Goal: Task Accomplishment & Management: Manage account settings

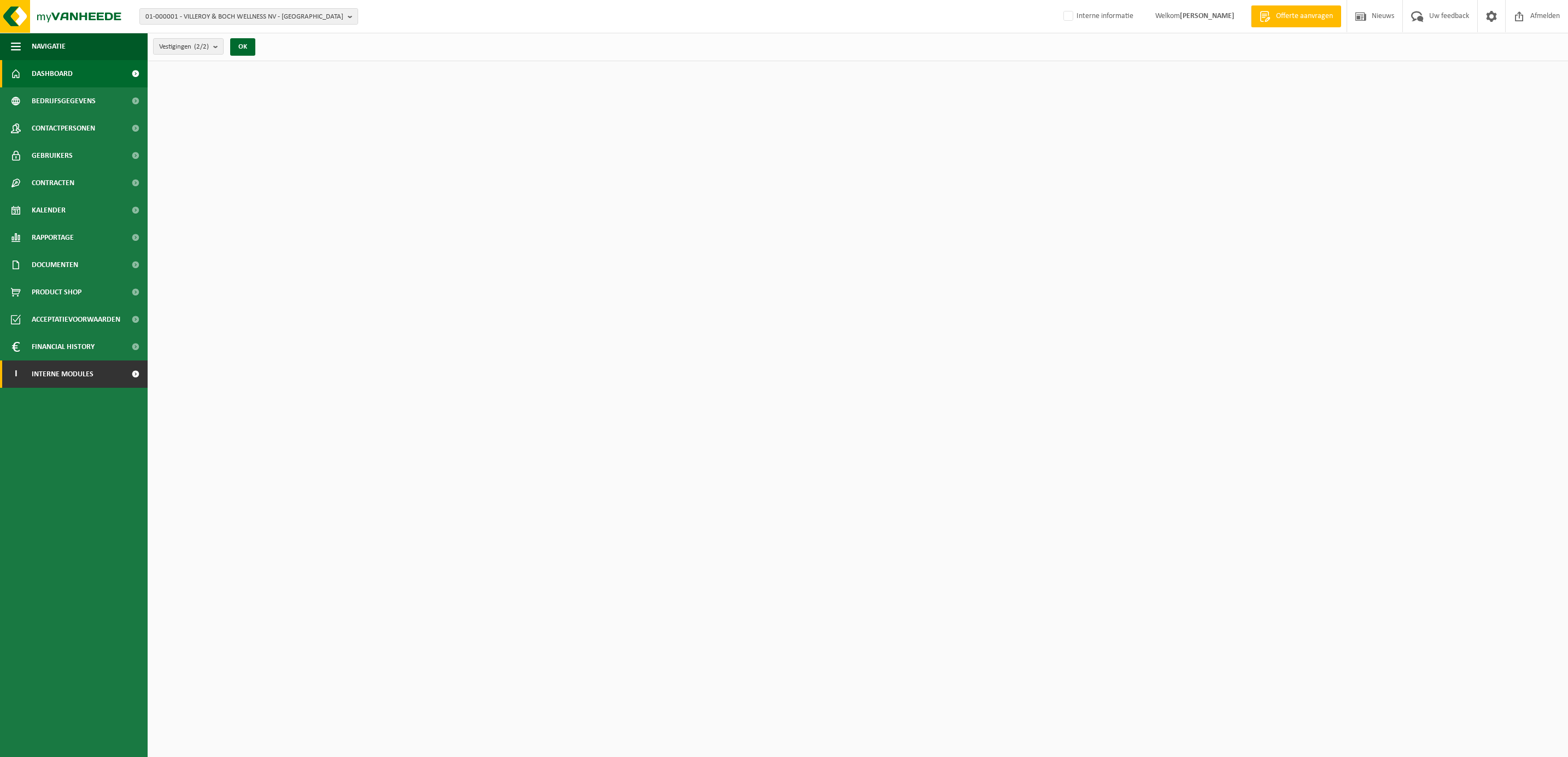
click at [68, 374] on span "Interne modules" at bounding box center [63, 374] width 62 height 27
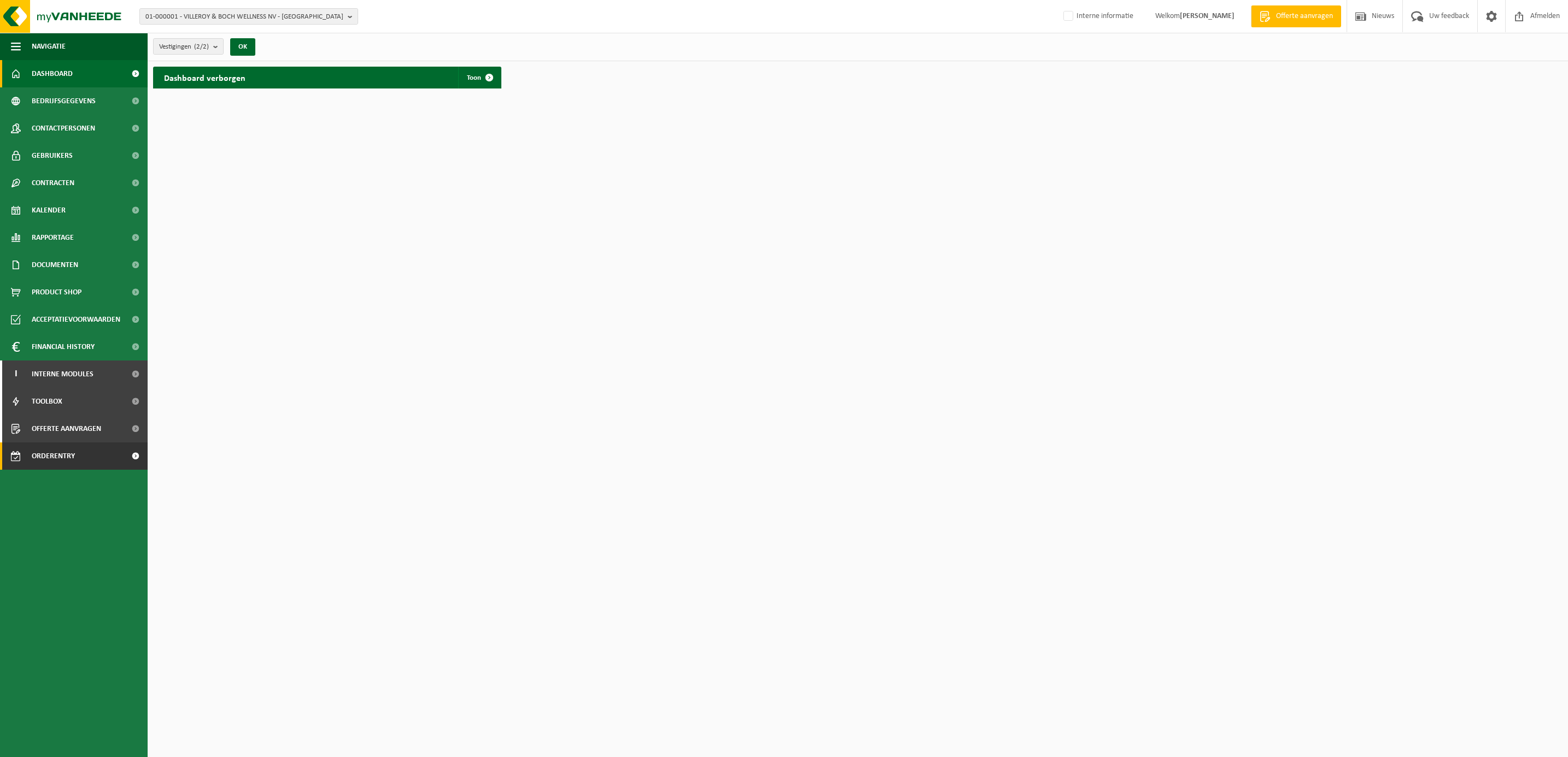
click at [56, 449] on span "Orderentry Goedkeuring" at bounding box center [77, 456] width 92 height 27
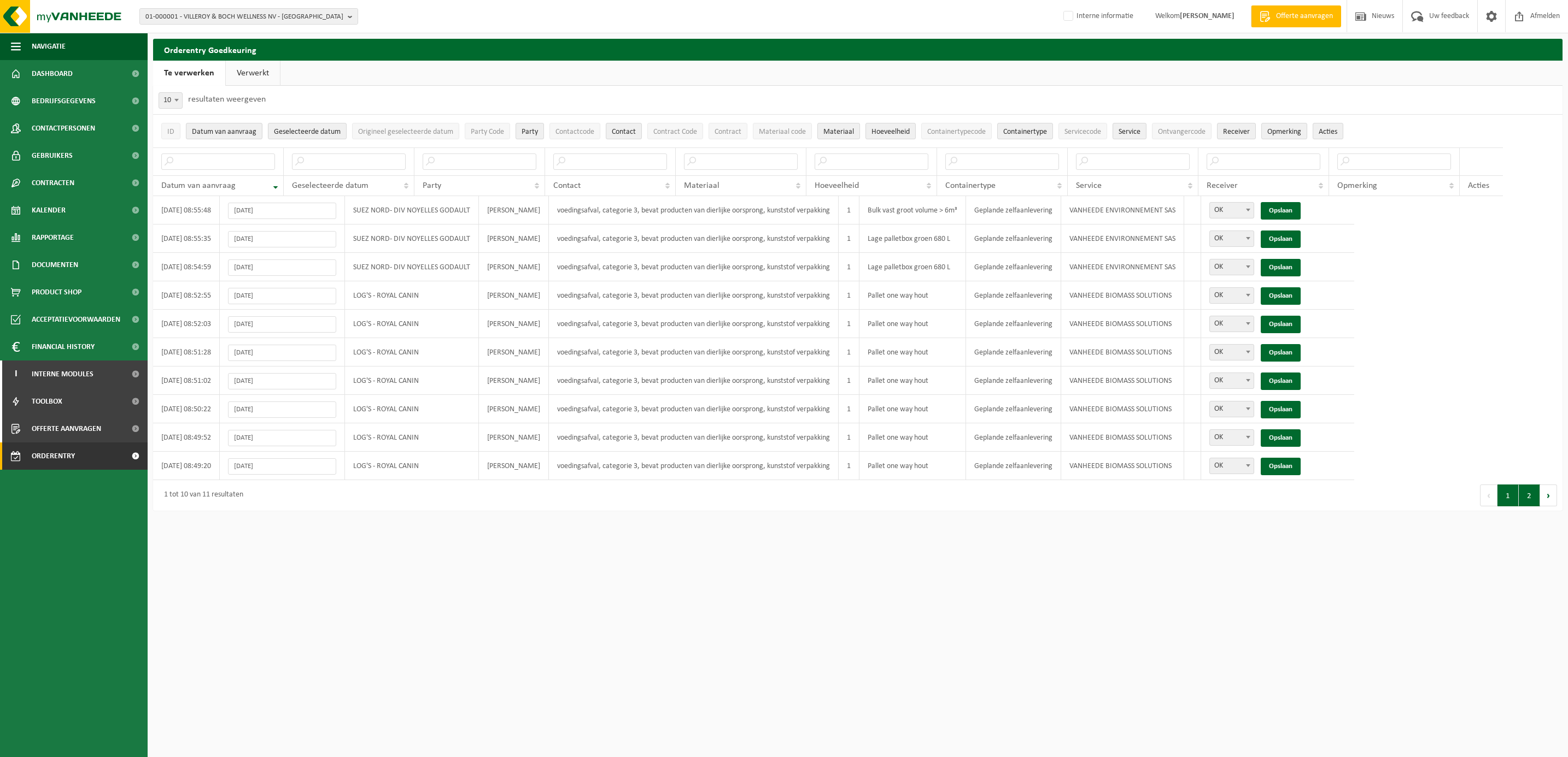
click at [1530, 500] on button "2" at bounding box center [1529, 496] width 21 height 22
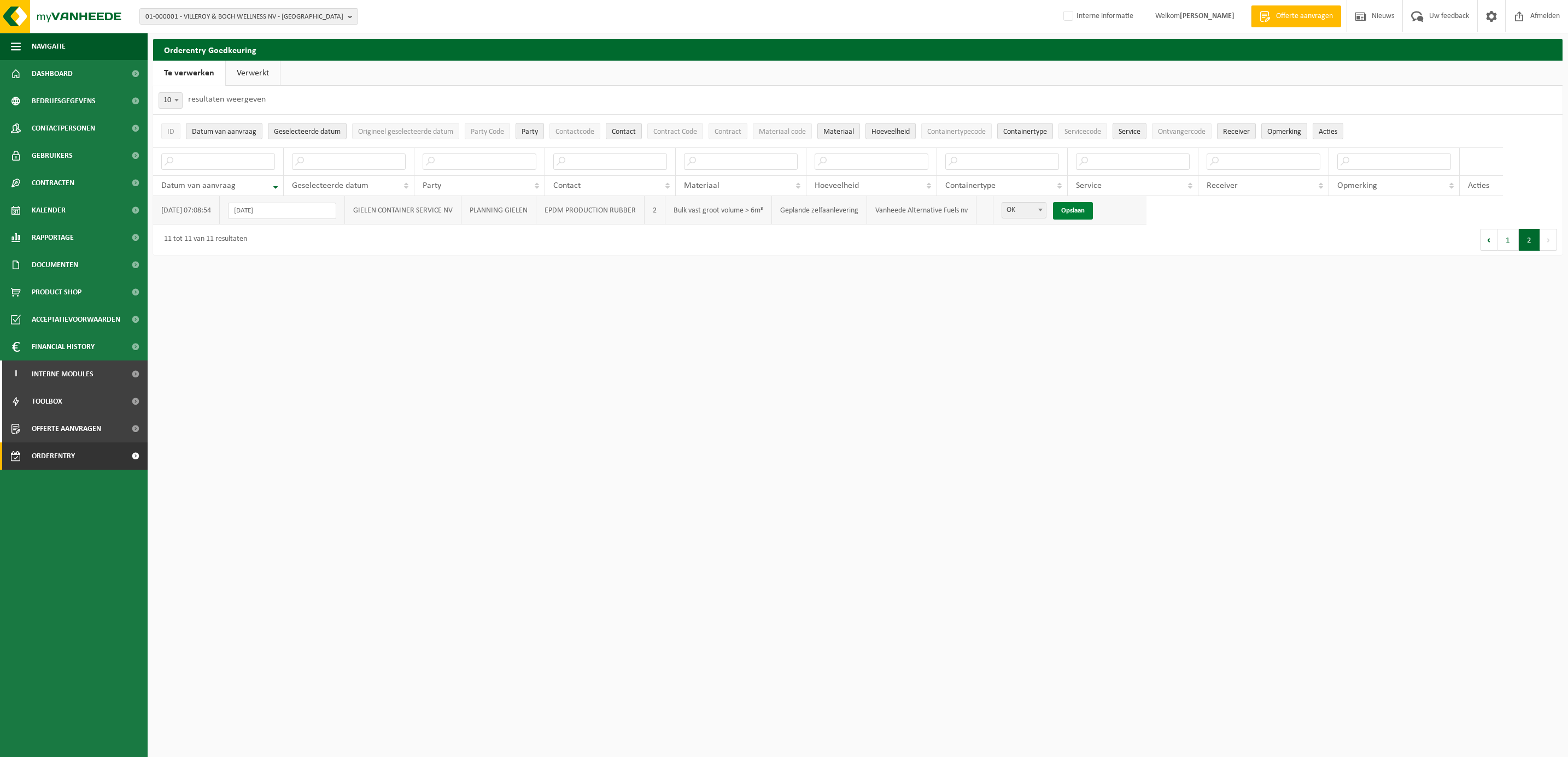
click at [1083, 210] on link "Opslaan" at bounding box center [1073, 211] width 40 height 18
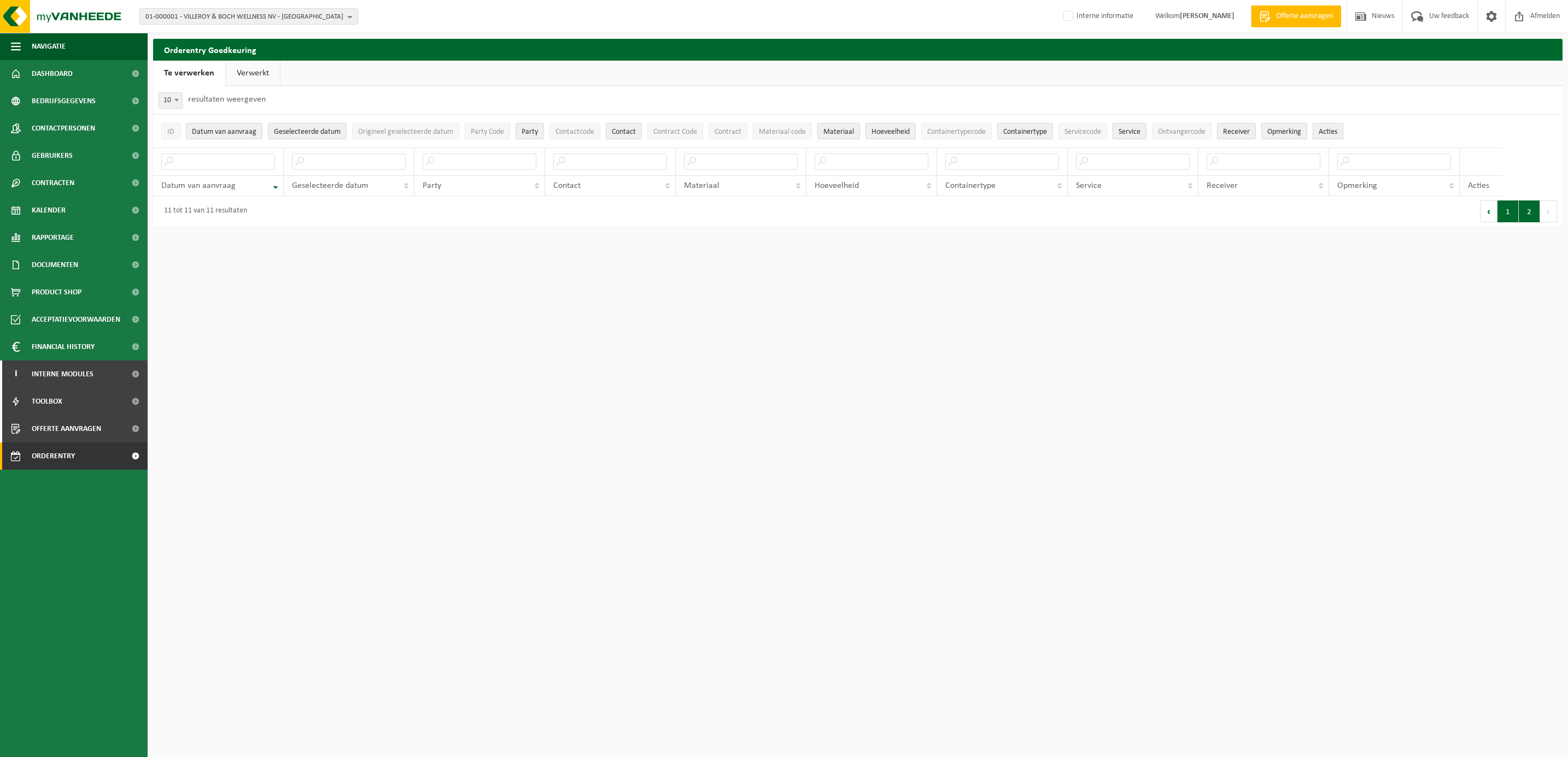
click at [1506, 211] on button "1" at bounding box center [1508, 212] width 21 height 22
